Goal: Transaction & Acquisition: Subscribe to service/newsletter

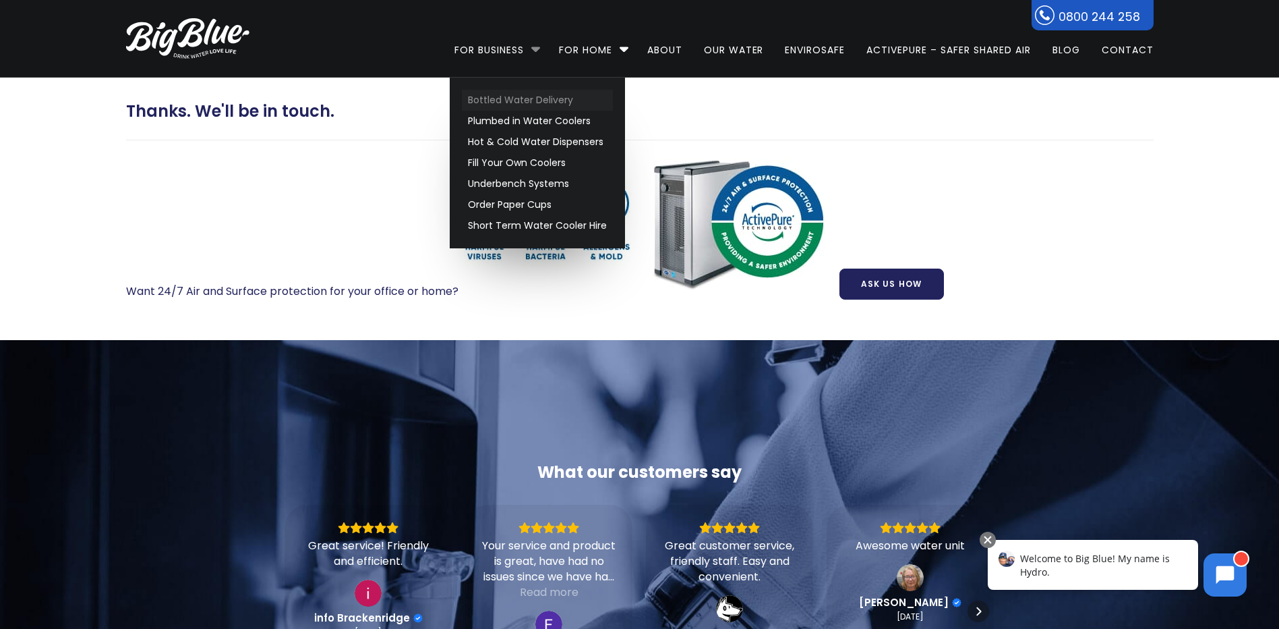
click at [502, 98] on link "Bottled Water Delivery" at bounding box center [537, 100] width 151 height 21
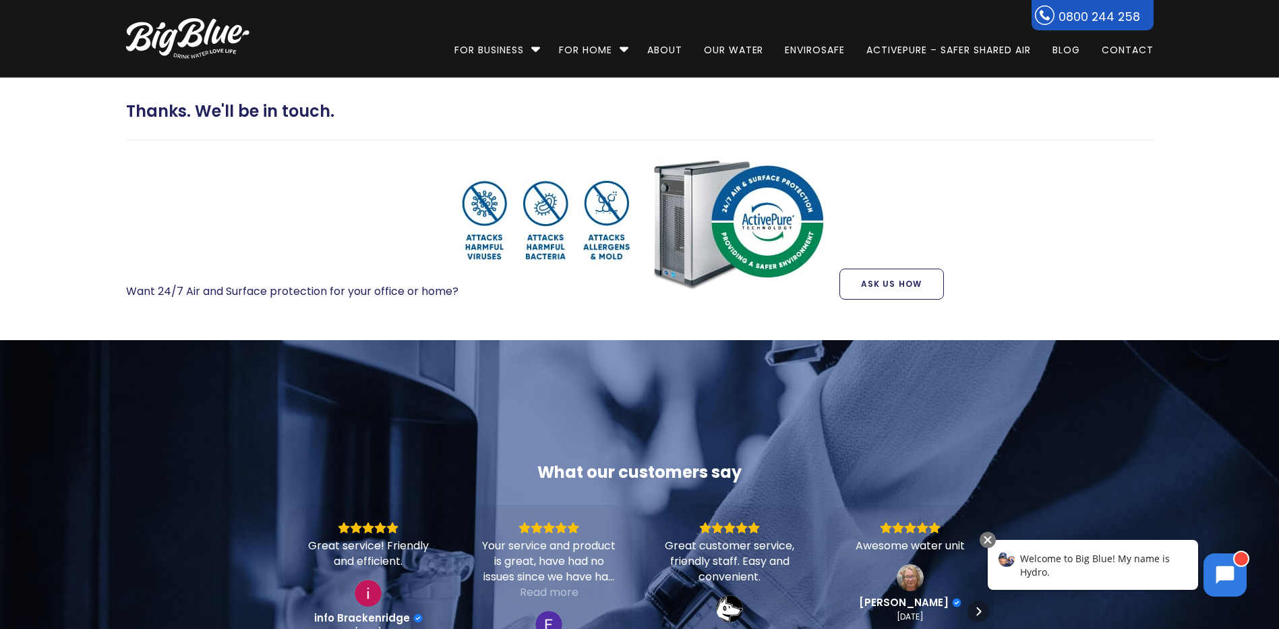
click at [889, 291] on link "Ask Us How" at bounding box center [892, 283] width 105 height 31
